Goal: Task Accomplishment & Management: Manage account settings

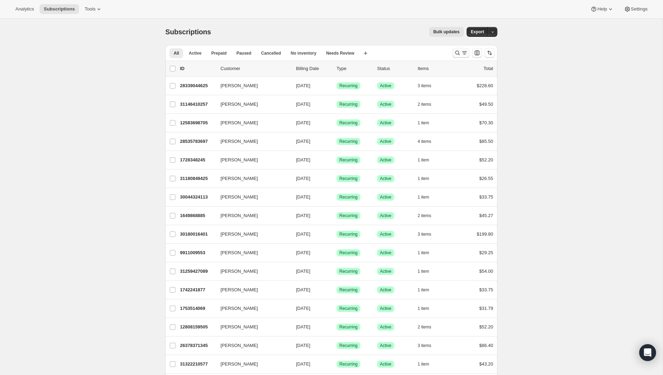
click at [459, 54] on icon "Search and filter results" at bounding box center [457, 52] width 7 height 7
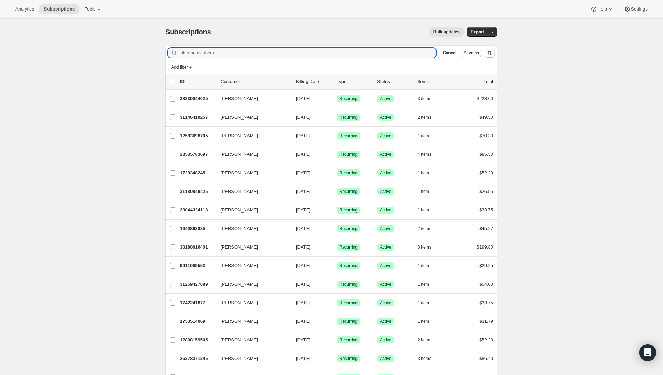
paste input "[EMAIL_ADDRESS][DOMAIN_NAME]"
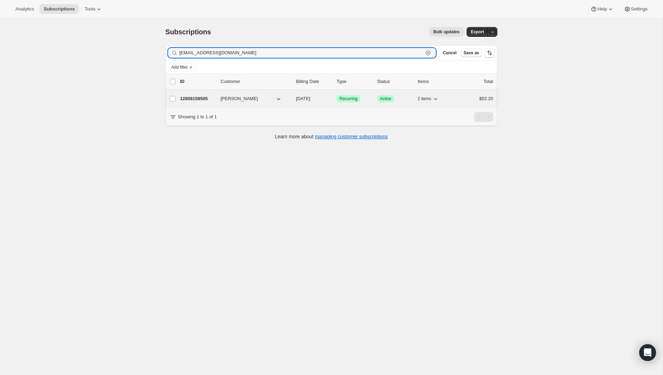
type input "[EMAIL_ADDRESS][DOMAIN_NAME]"
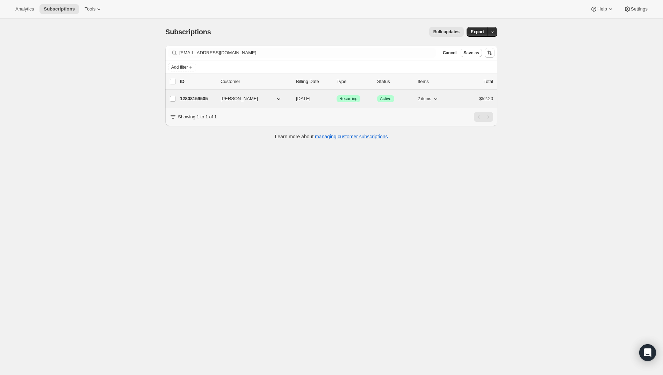
click at [440, 98] on div "2 items" at bounding box center [435, 99] width 35 height 10
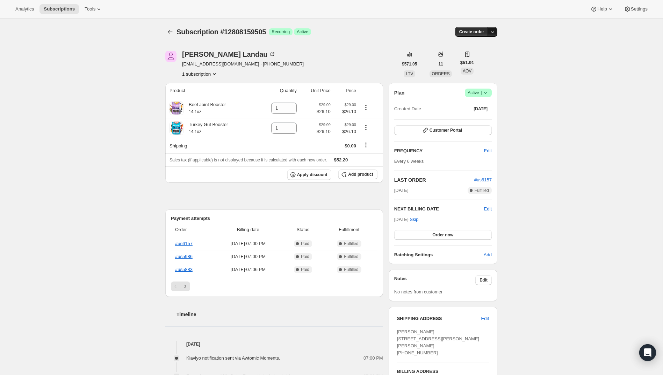
click at [491, 33] on icon "button" at bounding box center [492, 31] width 7 height 7
click at [588, 76] on div "Subscription #12808159505. This page is ready Subscription #12808159505 Success…" at bounding box center [331, 371] width 663 height 704
click at [488, 92] on icon at bounding box center [485, 92] width 7 height 7
click at [480, 117] on span "Cancel subscription" at bounding box center [477, 117] width 40 height 5
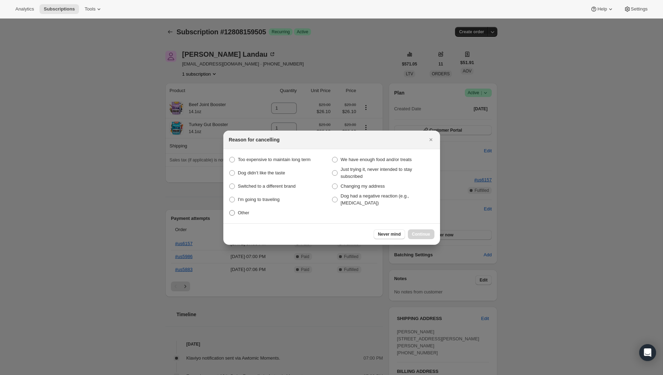
click at [246, 212] on span "Other" at bounding box center [244, 212] width 12 height 5
click at [230, 210] on input "Other" at bounding box center [229, 210] width 0 height 0
radio input "true"
click at [417, 232] on span "Continue" at bounding box center [421, 234] width 18 height 6
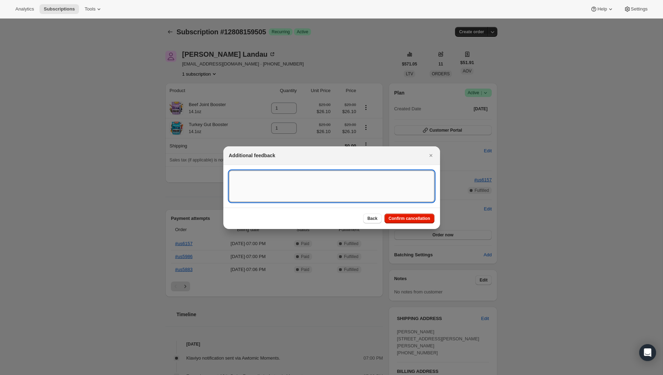
click at [322, 186] on textarea ":rc2:" at bounding box center [332, 185] width 206 height 31
type textarea "dog passed"
click at [425, 220] on span "Confirm cancellation" at bounding box center [410, 218] width 42 height 6
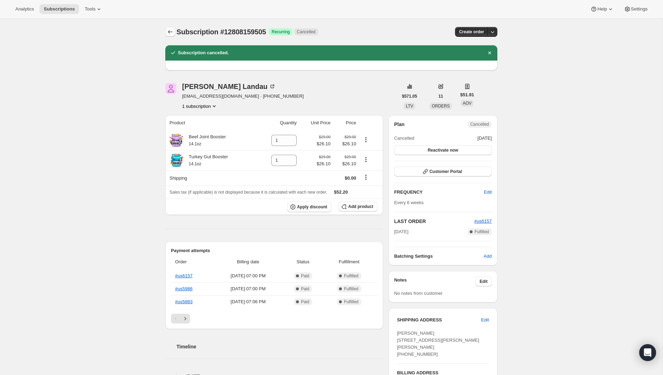
click at [171, 29] on icon "Subscriptions" at bounding box center [170, 31] width 7 height 7
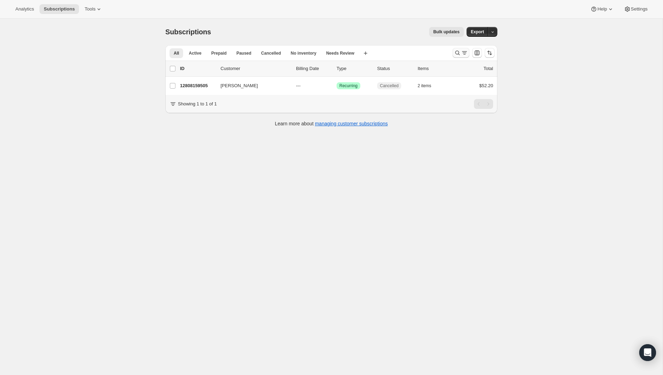
click at [458, 54] on icon "Search and filter results" at bounding box center [457, 52] width 7 height 7
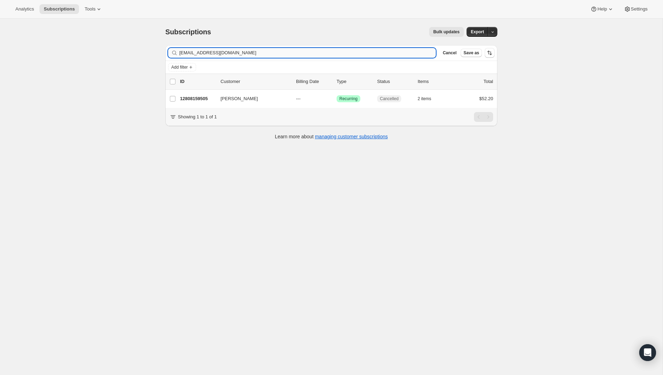
click at [305, 52] on input "[EMAIL_ADDRESS][DOMAIN_NAME]" at bounding box center [307, 53] width 257 height 10
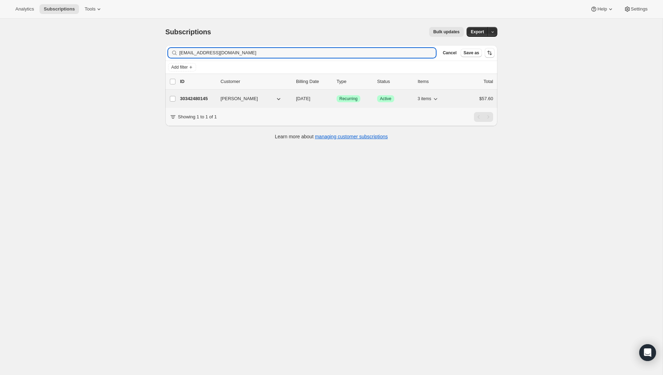
type input "[EMAIL_ADDRESS][DOMAIN_NAME]"
click at [183, 98] on p "30342480145" at bounding box center [197, 98] width 35 height 7
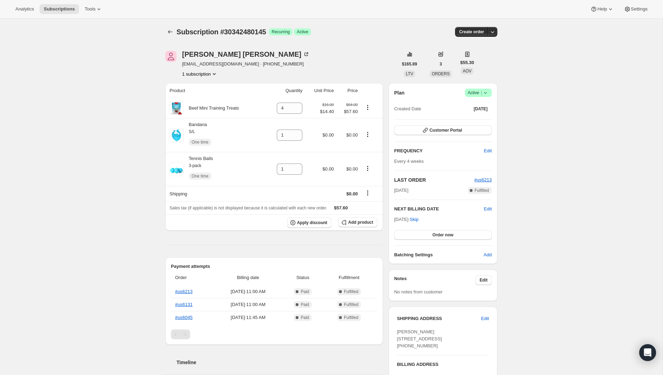
click at [487, 95] on icon at bounding box center [485, 92] width 7 height 7
click at [483, 115] on span "Cancel subscription" at bounding box center [477, 117] width 40 height 5
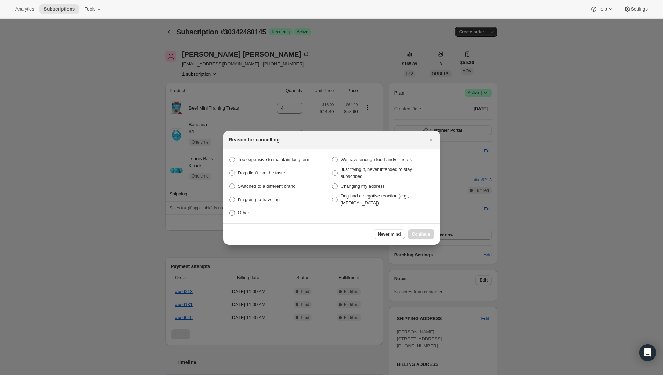
click at [236, 213] on label "Other" at bounding box center [280, 213] width 103 height 10
click at [230, 210] on input "Other" at bounding box center [229, 210] width 0 height 0
radio input "true"
click at [429, 232] on span "Continue" at bounding box center [421, 234] width 18 height 6
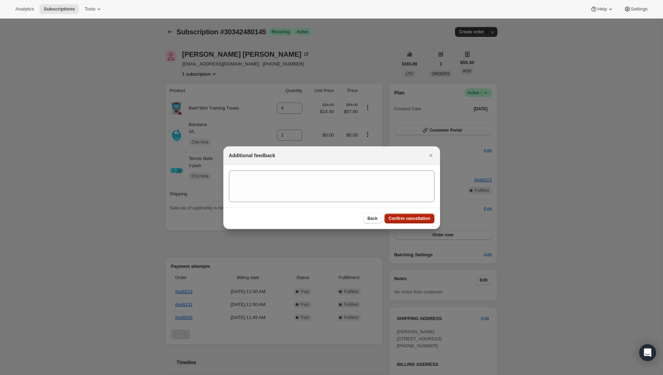
click at [421, 220] on span "Confirm cancellation" at bounding box center [410, 218] width 42 height 6
